Goal: Book appointment/travel/reservation

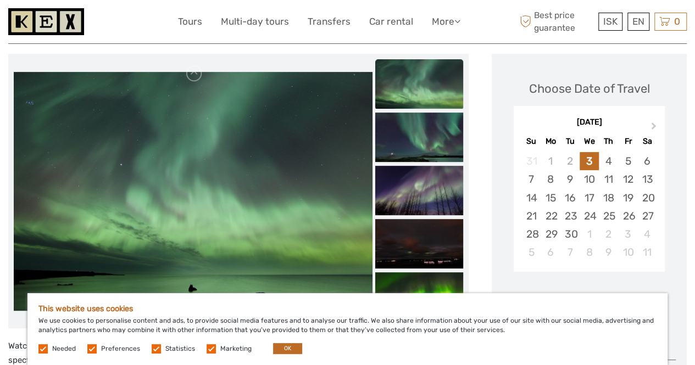
scroll to position [165, 0]
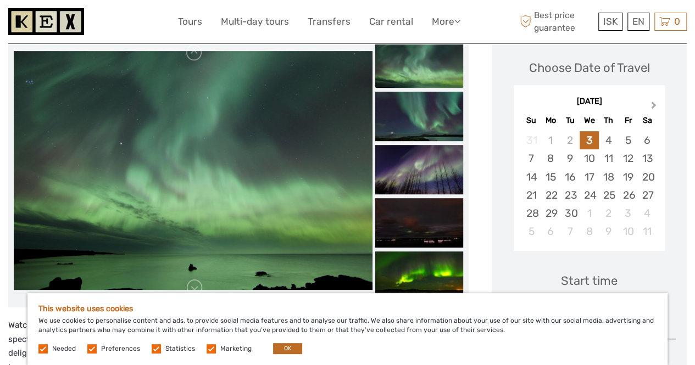
click at [655, 103] on button "Next Month" at bounding box center [655, 108] width 18 height 18
click at [610, 140] on div "2" at bounding box center [608, 140] width 19 height 18
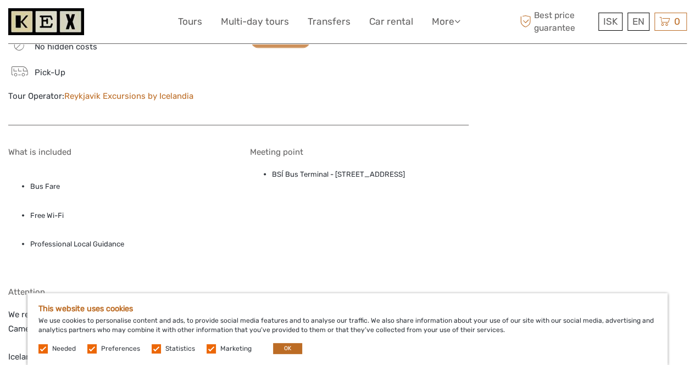
scroll to position [879, 0]
click at [286, 352] on button "OK" at bounding box center [287, 348] width 29 height 11
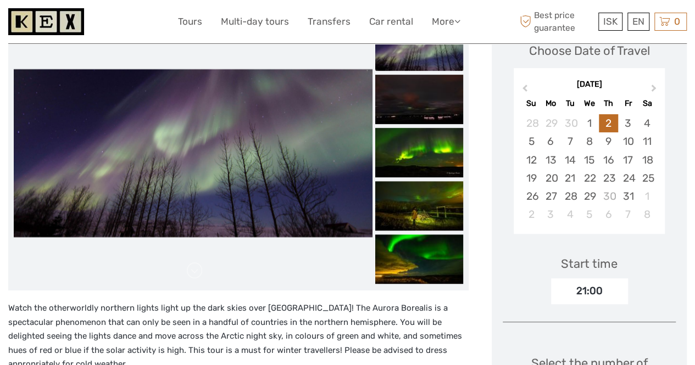
scroll to position [165, 0]
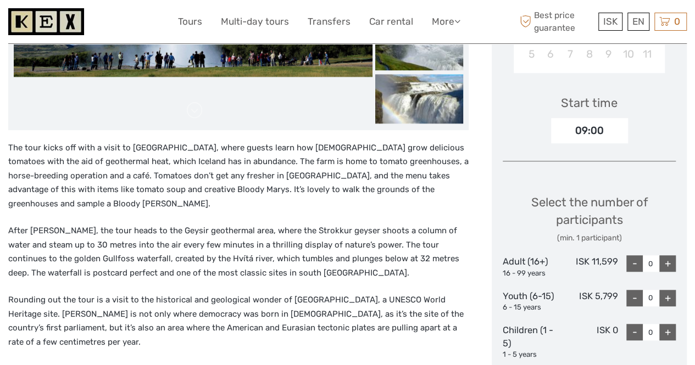
scroll to position [165, 0]
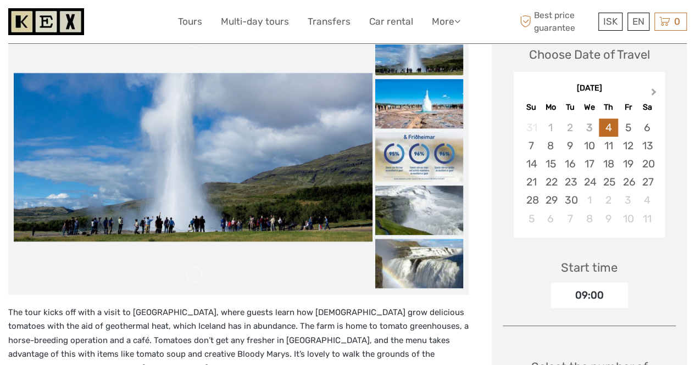
click at [654, 91] on span "Next Month" at bounding box center [654, 94] width 0 height 16
click at [613, 127] on div "2" at bounding box center [608, 128] width 19 height 18
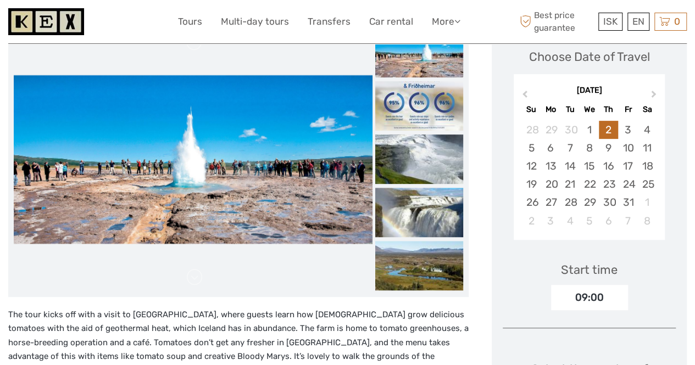
scroll to position [330, 0]
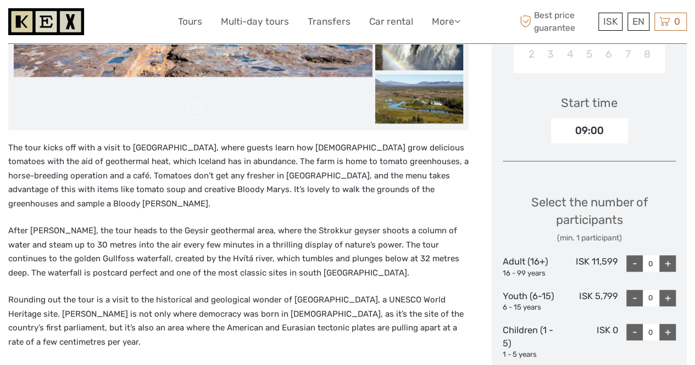
click at [154, 145] on p "The tour kicks off with a visit to [GEOGRAPHIC_DATA], where guests learn how [D…" at bounding box center [238, 176] width 460 height 70
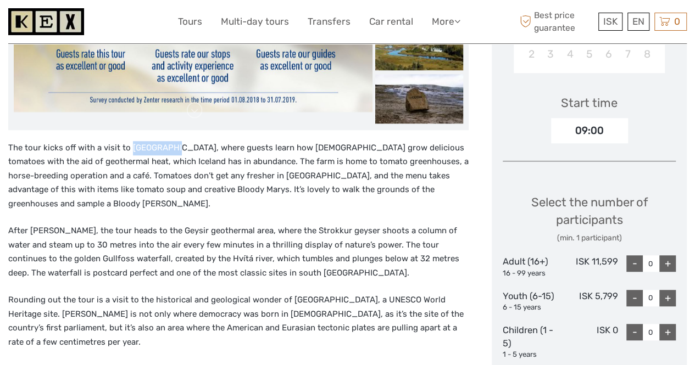
scroll to position [385, 0]
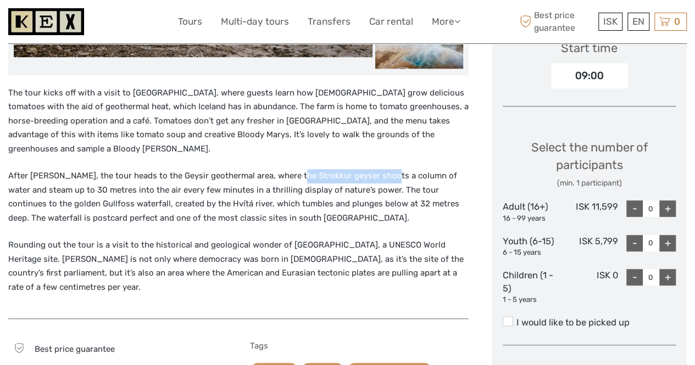
drag, startPoint x: 290, startPoint y: 161, endPoint x: 379, endPoint y: 166, distance: 89.2
click at [379, 169] on p "After [PERSON_NAME], the tour heads to the Geysir geothermal area, where the St…" at bounding box center [238, 197] width 460 height 56
drag, startPoint x: 38, startPoint y: 188, endPoint x: 102, endPoint y: 187, distance: 63.2
click at [102, 187] on p "After [PERSON_NAME], the tour heads to the Geysir geothermal area, where the St…" at bounding box center [238, 197] width 460 height 56
